Goal: Complete application form: Complete application form

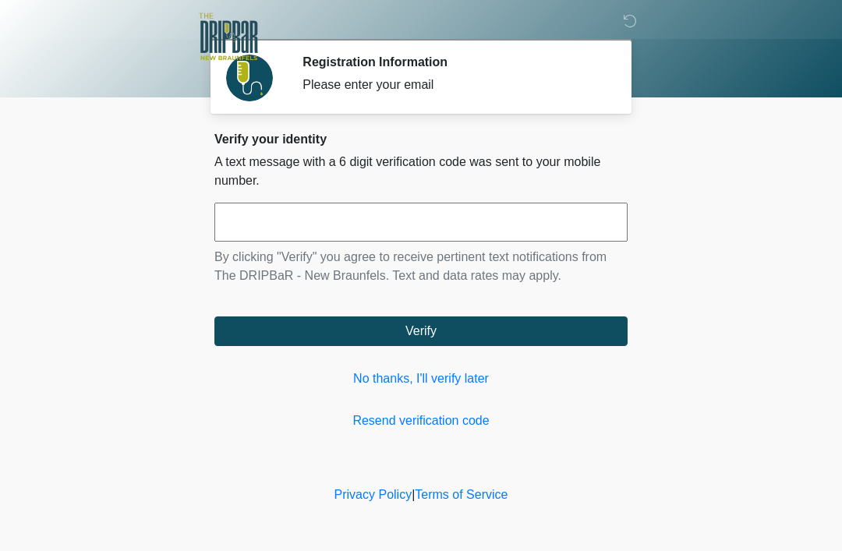
click at [541, 235] on input "text" at bounding box center [420, 222] width 413 height 39
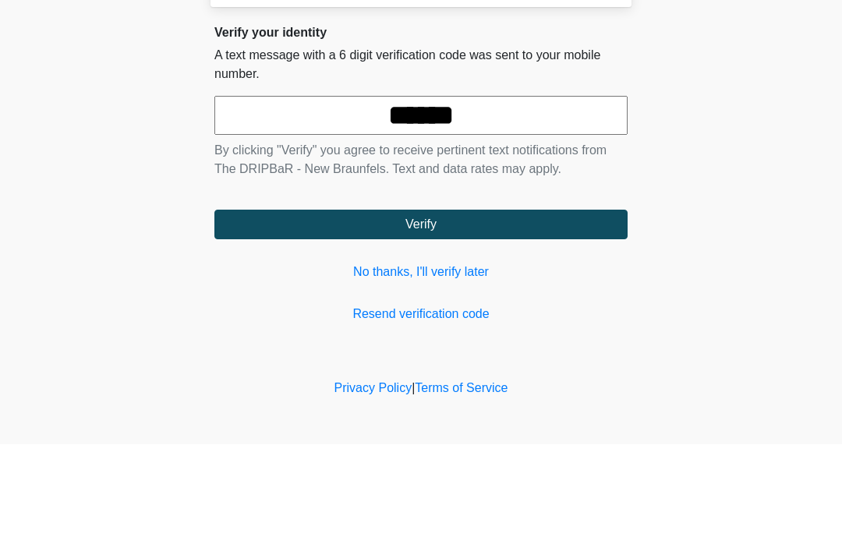
type input "******"
click at [567, 316] on button "Verify" at bounding box center [420, 331] width 413 height 30
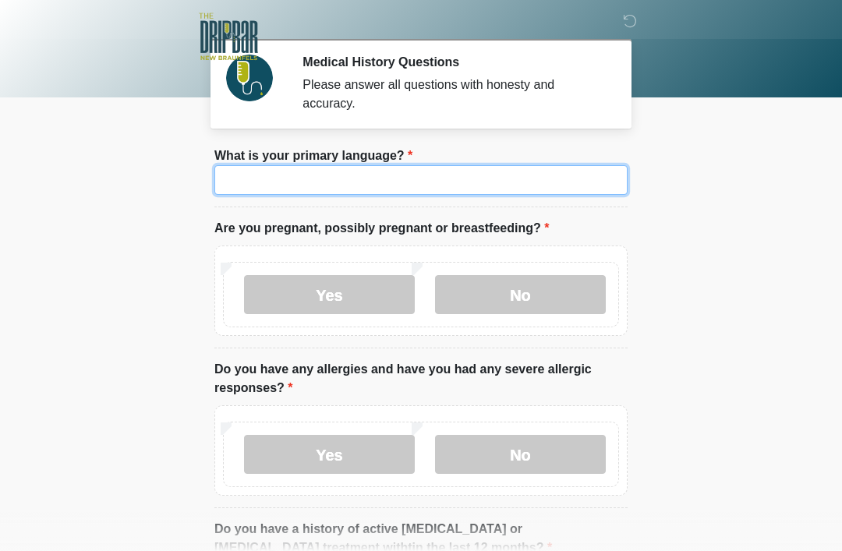
click at [586, 177] on input "What is your primary language?" at bounding box center [420, 180] width 413 height 30
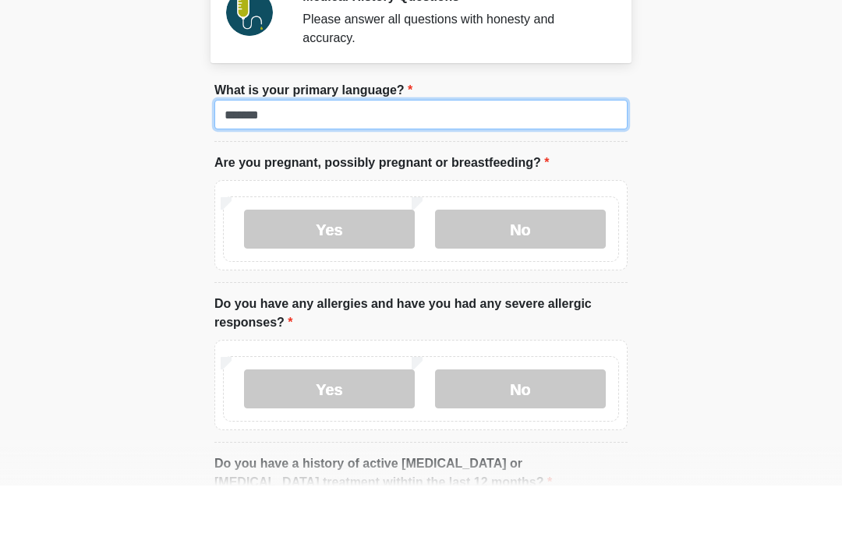
type input "*******"
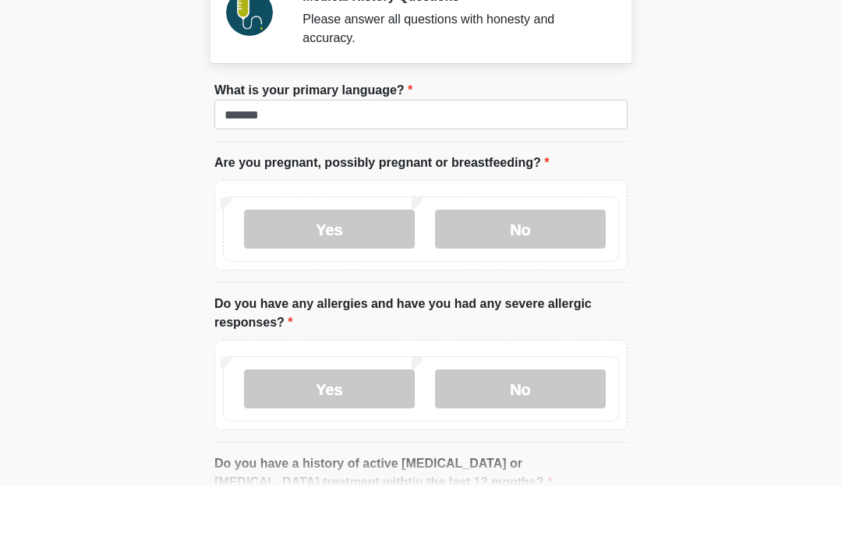
click at [571, 275] on label "No" at bounding box center [520, 294] width 171 height 39
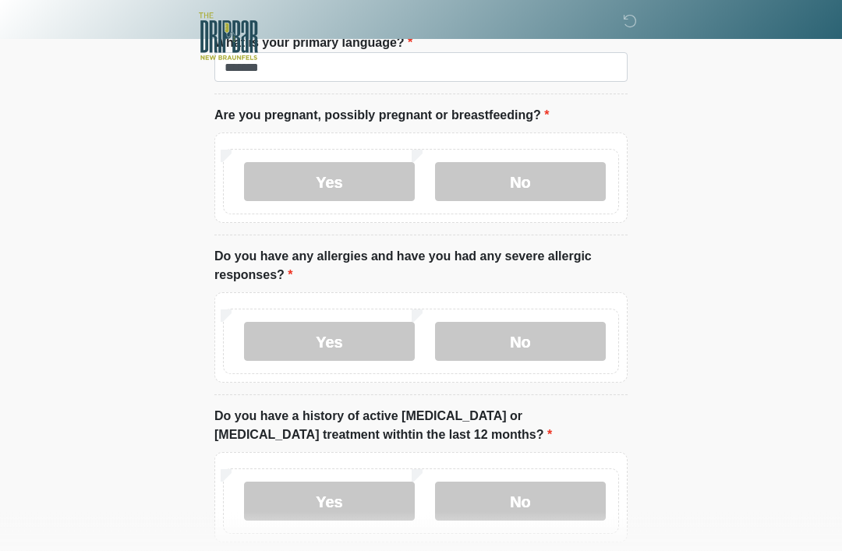
scroll to position [168, 0]
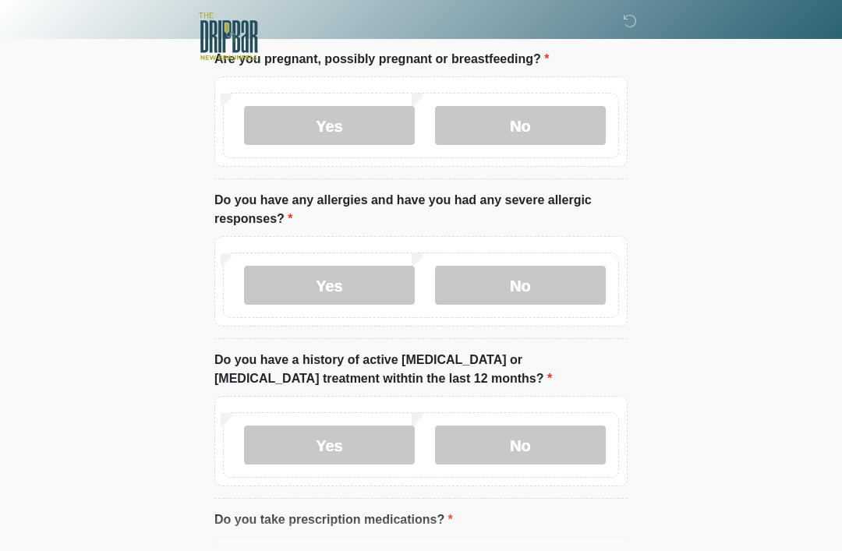
click at [576, 281] on label "No" at bounding box center [520, 286] width 171 height 39
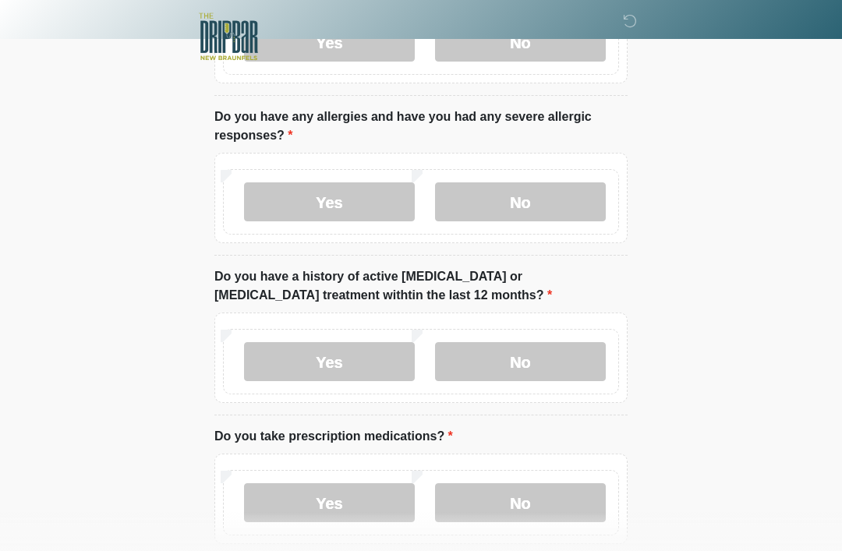
click at [568, 365] on label "No" at bounding box center [520, 361] width 171 height 39
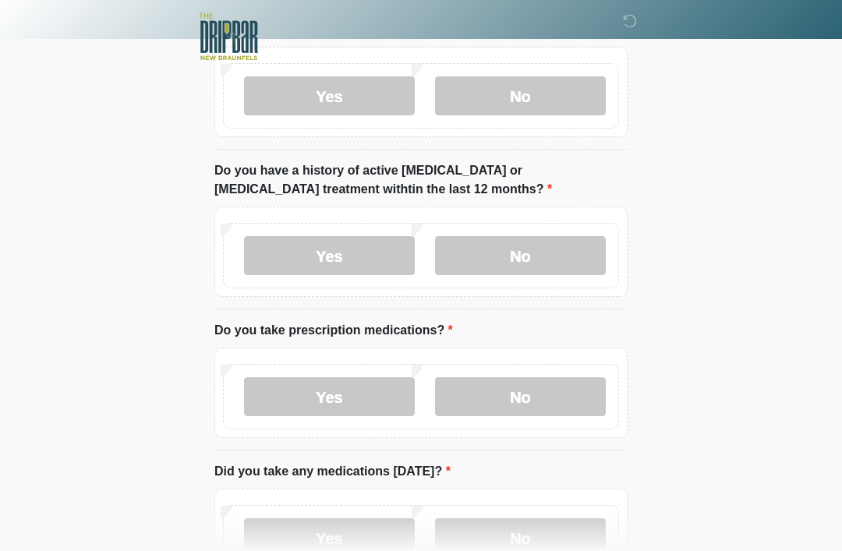
click at [561, 394] on label "No" at bounding box center [520, 396] width 171 height 39
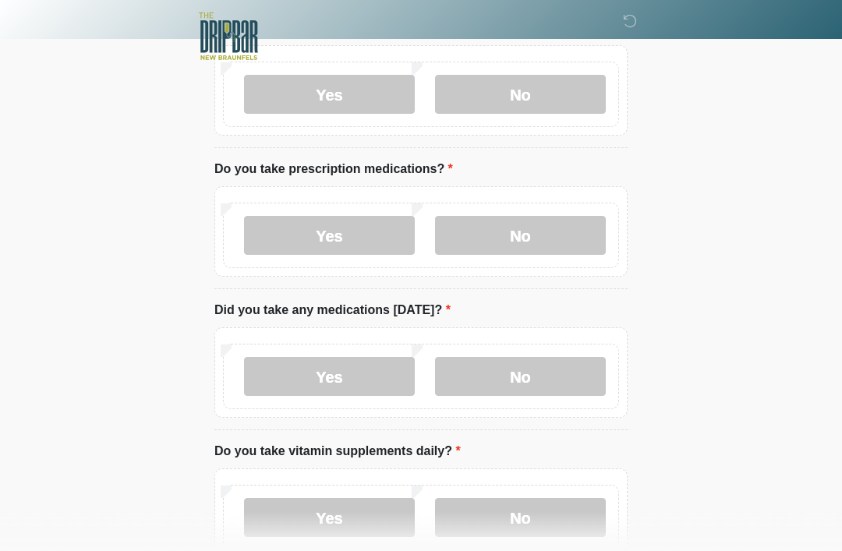
click at [574, 387] on label "No" at bounding box center [520, 377] width 171 height 39
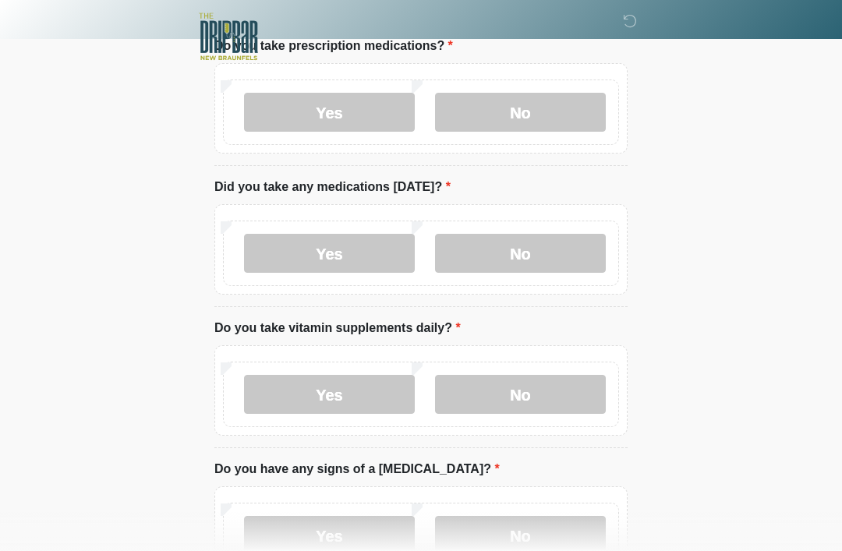
click at [574, 380] on label "No" at bounding box center [520, 394] width 171 height 39
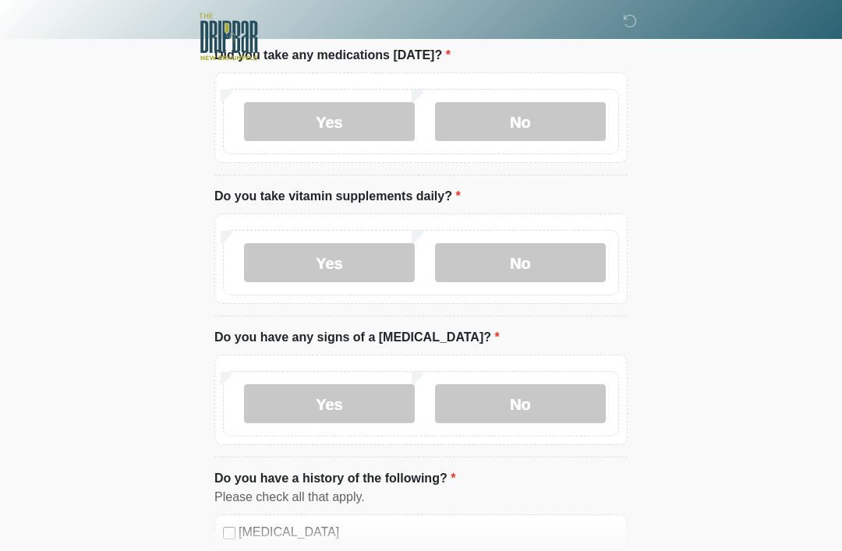
click at [567, 401] on label "No" at bounding box center [520, 403] width 171 height 39
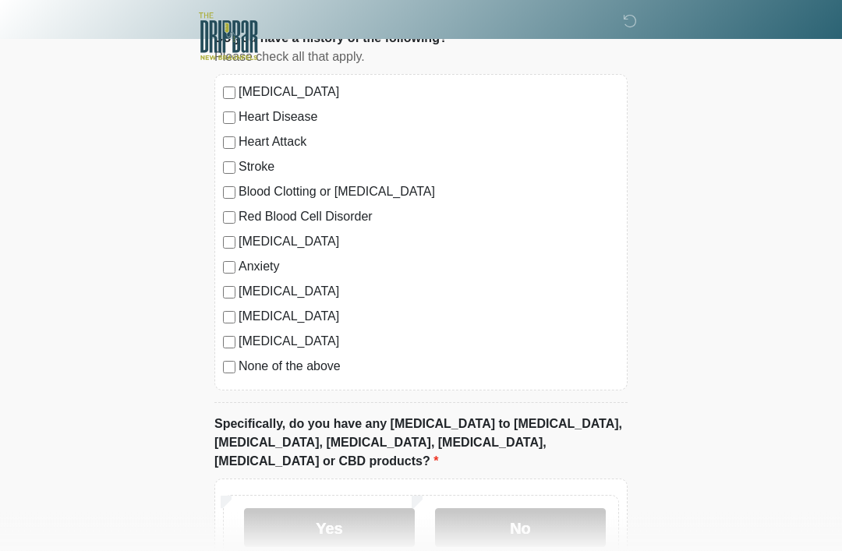
scroll to position [1223, 0]
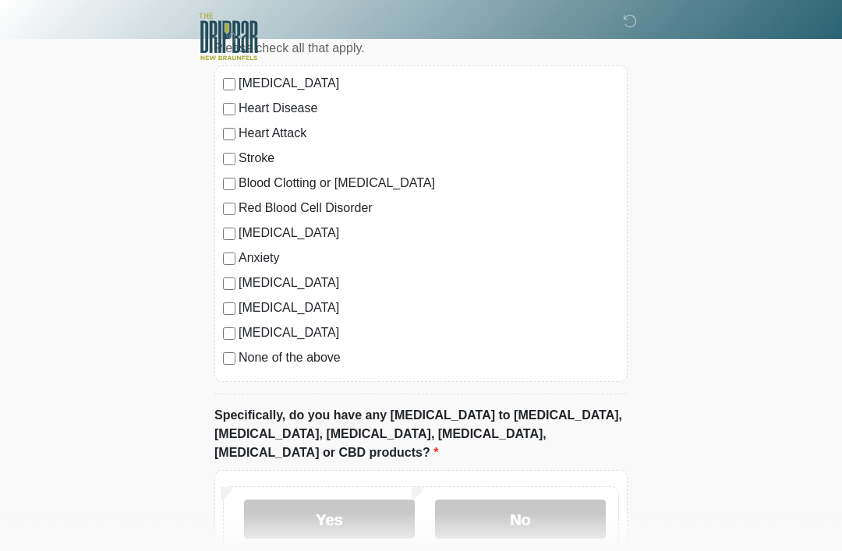
click at [219, 355] on div "High Blood Pressure Heart Disease Heart Attack Stroke Blood Clotting or Bleedin…" at bounding box center [420, 223] width 413 height 316
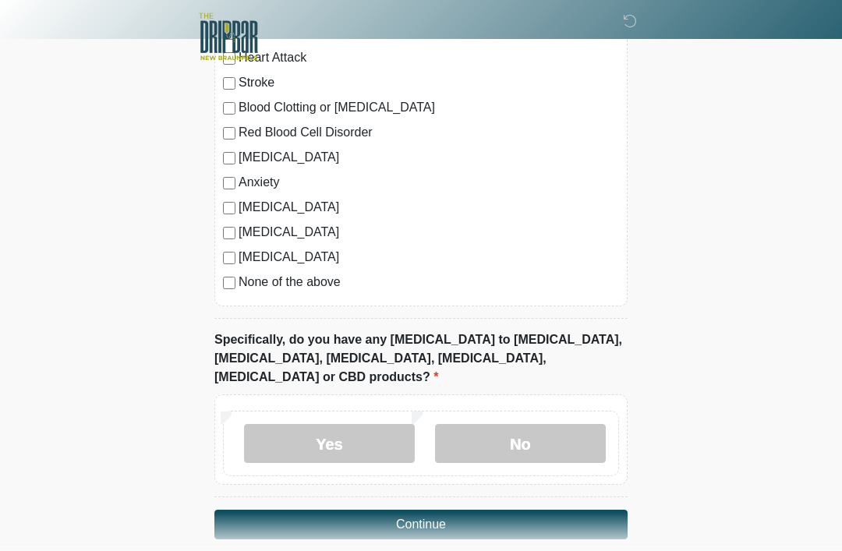
click at [591, 424] on label "No" at bounding box center [520, 443] width 171 height 39
click at [587, 510] on button "Continue" at bounding box center [420, 525] width 413 height 30
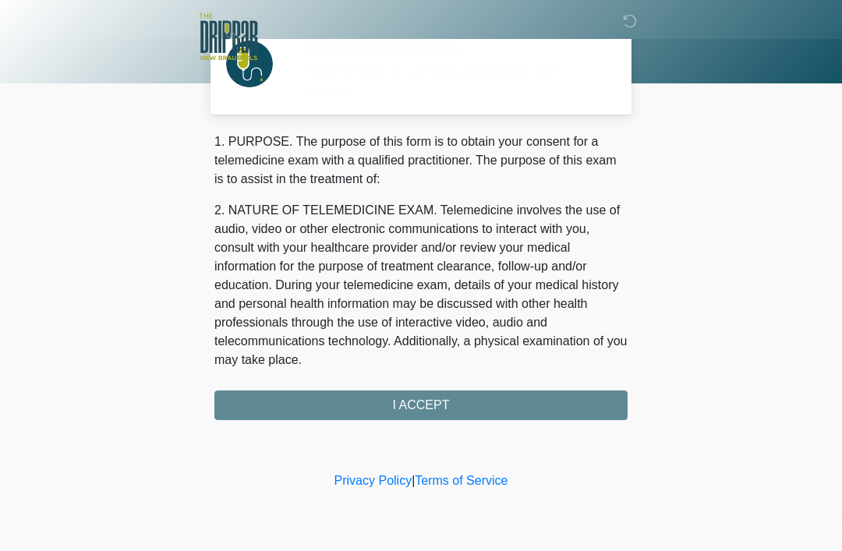
scroll to position [0, 0]
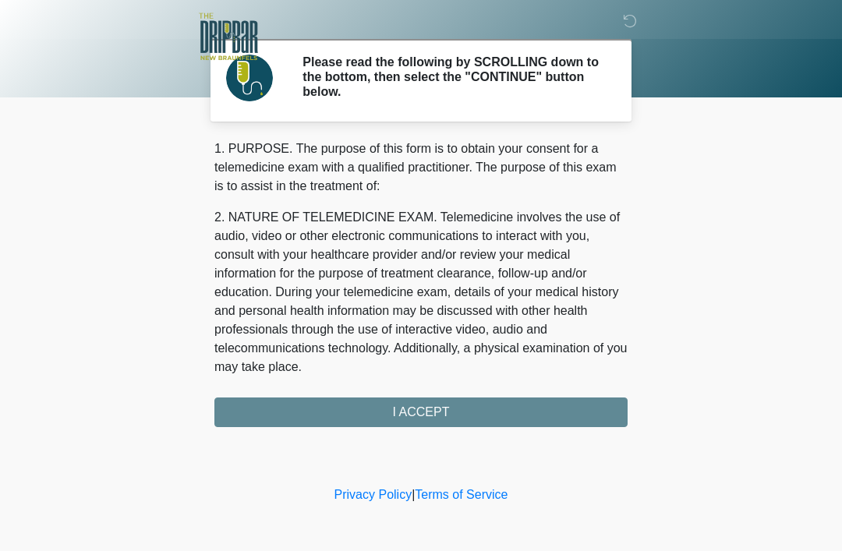
click at [584, 416] on div "1. PURPOSE. The purpose of this form is to obtain your consent for a telemedici…" at bounding box center [420, 283] width 413 height 288
click at [541, 411] on div "1. PURPOSE. The purpose of this form is to obtain your consent for a telemedici…" at bounding box center [420, 283] width 413 height 288
click at [547, 422] on div "1. PURPOSE. The purpose of this form is to obtain your consent for a telemedici…" at bounding box center [420, 283] width 413 height 288
click at [540, 415] on div "1. PURPOSE. The purpose of this form is to obtain your consent for a telemedici…" at bounding box center [420, 283] width 413 height 288
click at [415, 403] on div "1. PURPOSE. The purpose of this form is to obtain your consent for a telemedici…" at bounding box center [420, 283] width 413 height 288
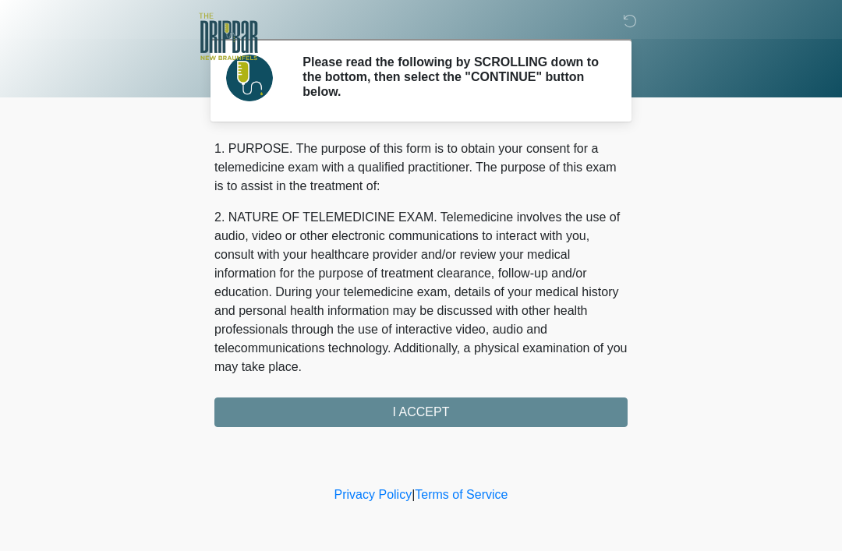
click at [588, 418] on div "1. PURPOSE. The purpose of this form is to obtain your consent for a telemedici…" at bounding box center [420, 283] width 413 height 288
click at [591, 409] on div "1. PURPOSE. The purpose of this form is to obtain your consent for a telemedici…" at bounding box center [420, 283] width 413 height 288
click at [240, 416] on div "1. PURPOSE. The purpose of this form is to obtain your consent for a telemedici…" at bounding box center [420, 283] width 413 height 288
click at [263, 407] on div "1. PURPOSE. The purpose of this form is to obtain your consent for a telemedici…" at bounding box center [420, 283] width 413 height 288
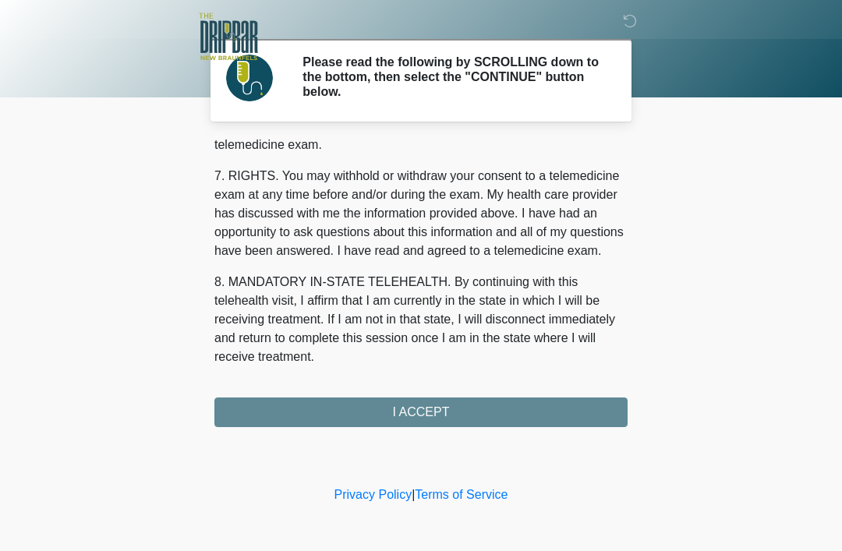
click at [345, 425] on div "1. PURPOSE. The purpose of this form is to obtain your consent for a telemedici…" at bounding box center [420, 283] width 413 height 288
click at [345, 424] on button "I ACCEPT" at bounding box center [420, 412] width 413 height 30
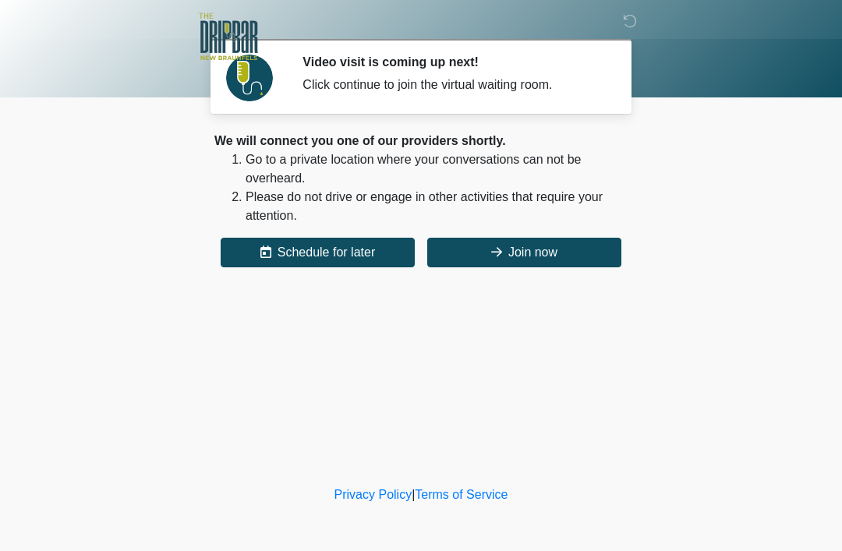
click at [587, 253] on button "Join now" at bounding box center [524, 253] width 194 height 30
